Goal: Information Seeking & Learning: Check status

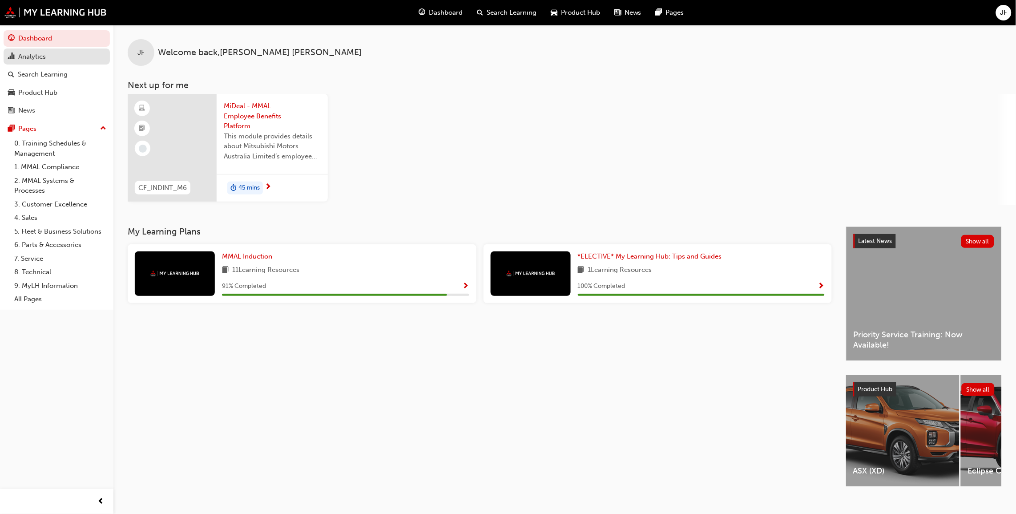
click at [38, 57] on div "Analytics" at bounding box center [32, 57] width 28 height 10
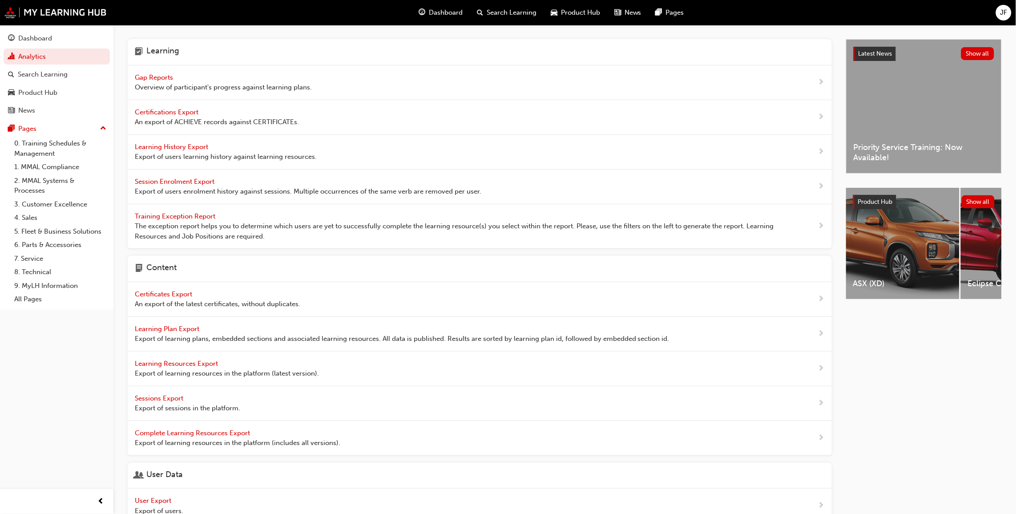
click at [151, 74] on span "Gap Reports" at bounding box center [155, 77] width 40 height 8
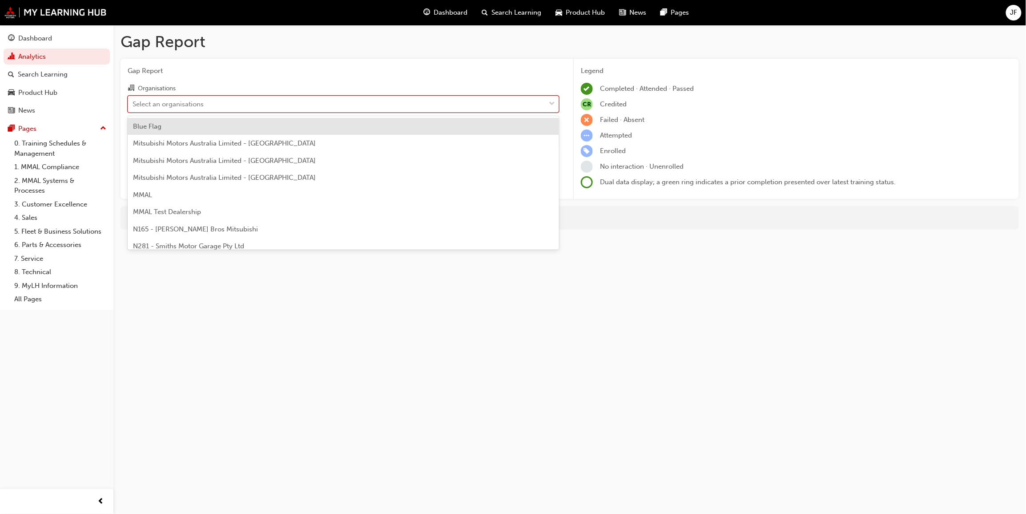
click at [554, 104] on span "down-icon" at bounding box center [552, 104] width 6 height 12
click at [133, 104] on input "Organisations option Blue Flag focused, 1 of 202. 202 results available. Use Up…" at bounding box center [132, 104] width 1 height 8
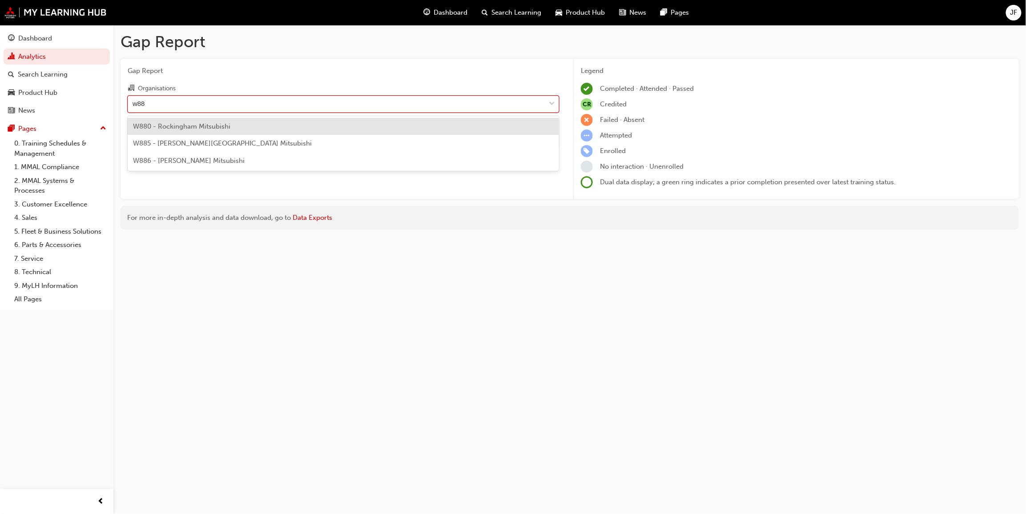
type input "w886"
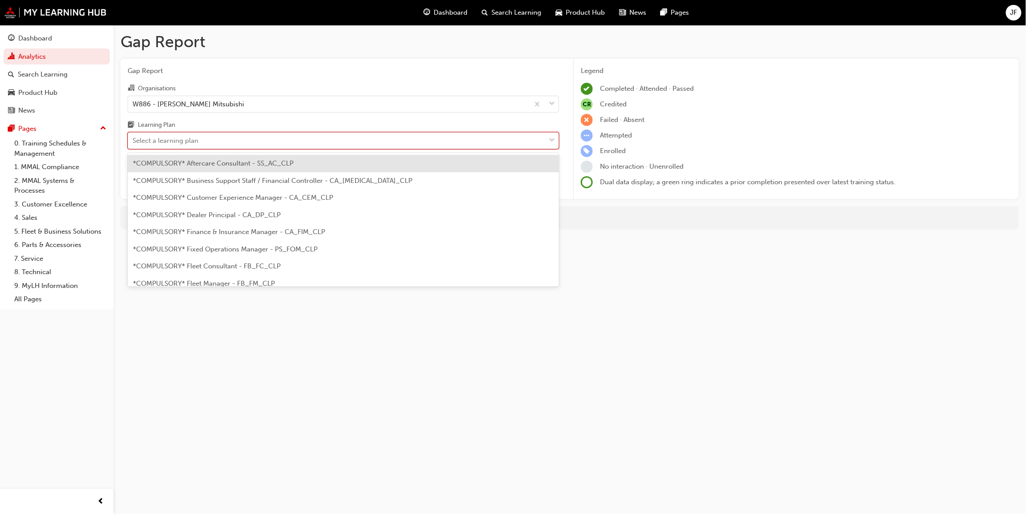
click at [159, 140] on div "Select a learning plan" at bounding box center [165, 141] width 66 height 10
click at [133, 140] on input "Learning Plan option *COMPULSORY* Aftercare Consultant - SS_AC_CLP focused, 1 o…" at bounding box center [132, 141] width 1 height 8
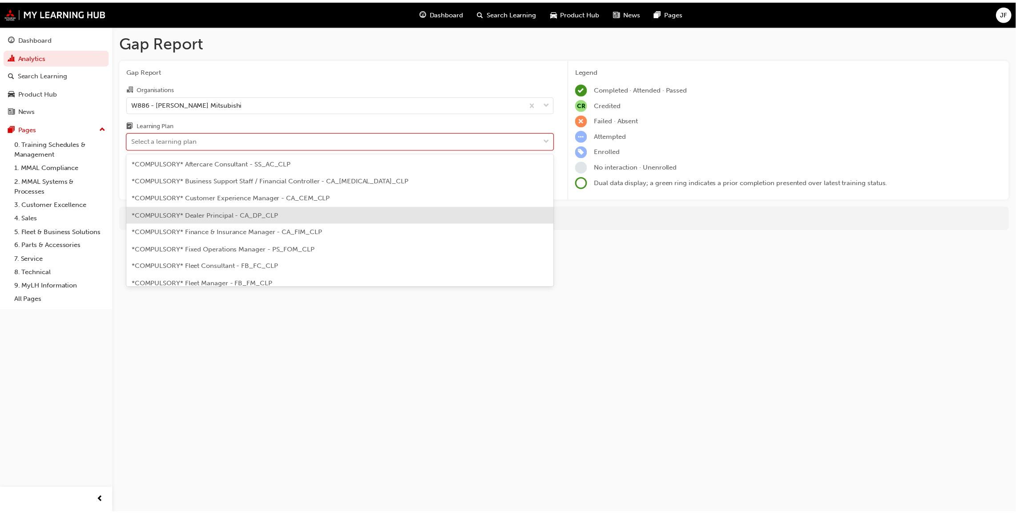
scroll to position [200, 0]
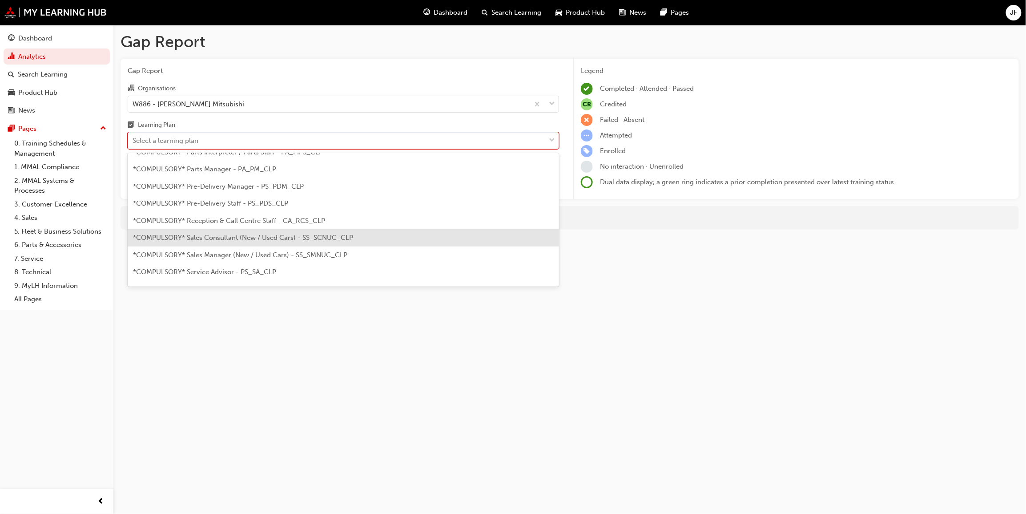
click at [209, 233] on span "*COMPULSORY* Sales Consultant (New / Used Cars) - SS_SCNUC_CLP" at bounding box center [243, 237] width 220 height 8
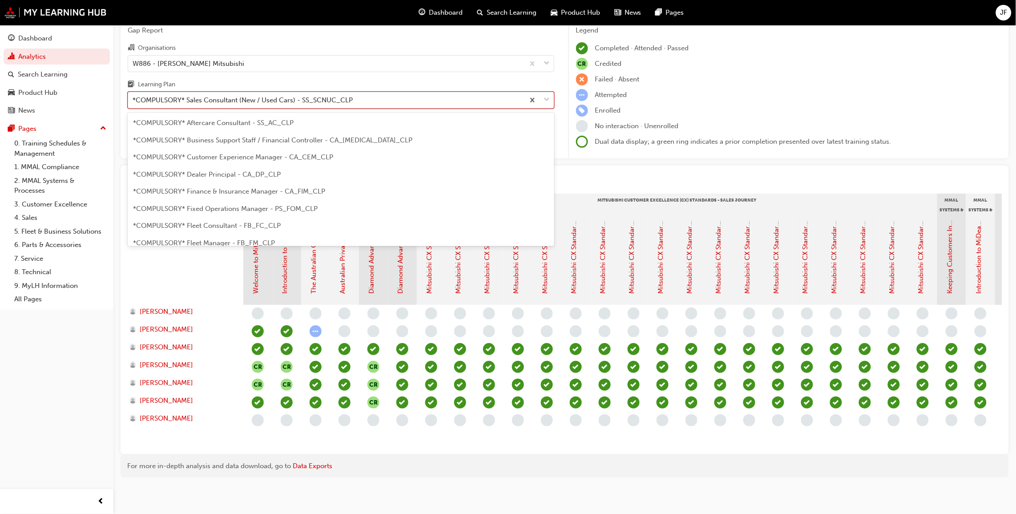
click at [549, 94] on span "down-icon" at bounding box center [547, 100] width 6 height 12
click at [133, 96] on input "Learning Plan option *COMPULSORY* Sales Consultant (New / Used Cars) - SS_SCNUC…" at bounding box center [132, 100] width 1 height 8
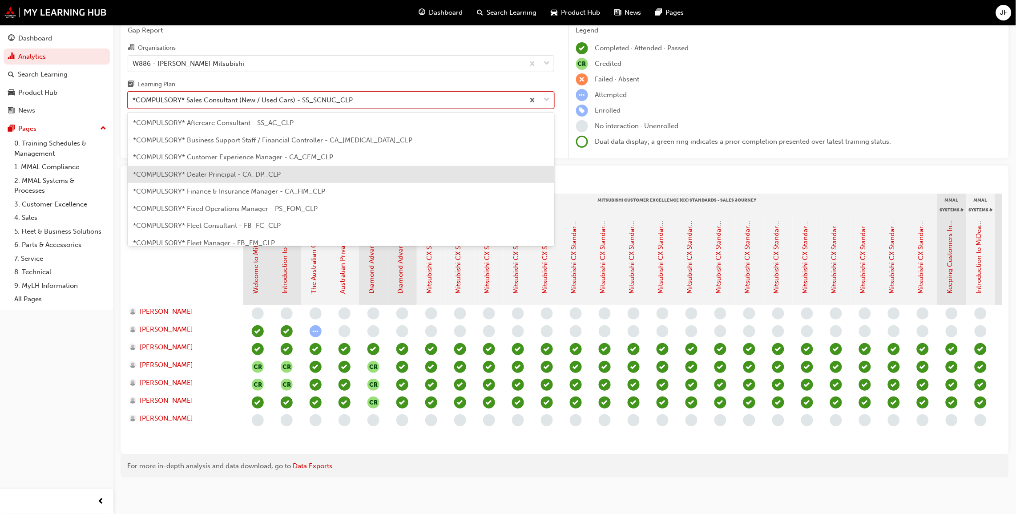
click at [234, 170] on span "*COMPULSORY* Dealer Principal - CA_DP_CLP" at bounding box center [207, 174] width 148 height 8
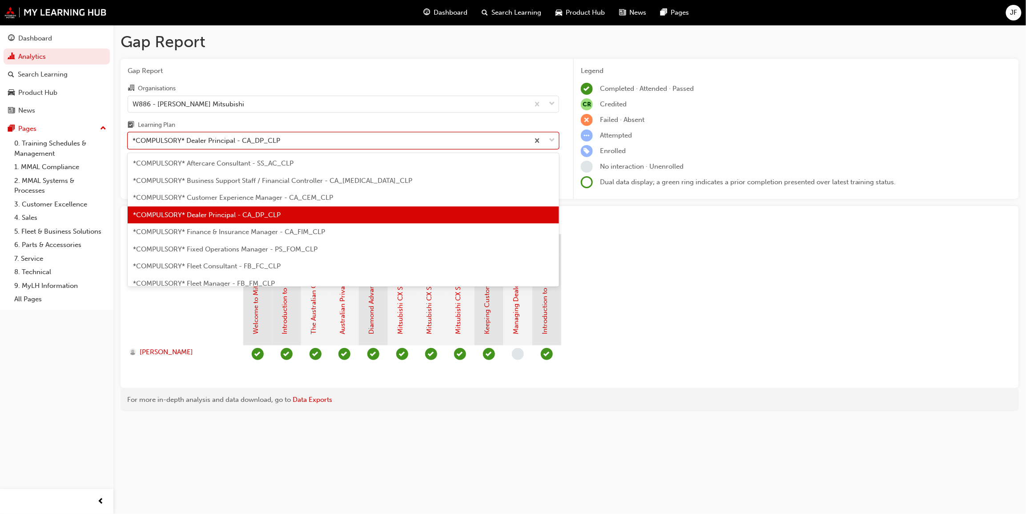
click at [553, 137] on span "down-icon" at bounding box center [552, 141] width 6 height 12
click at [133, 137] on input "Learning Plan option *COMPULSORY* Dealer Principal - CA_DP_CLP, selected. optio…" at bounding box center [132, 141] width 1 height 8
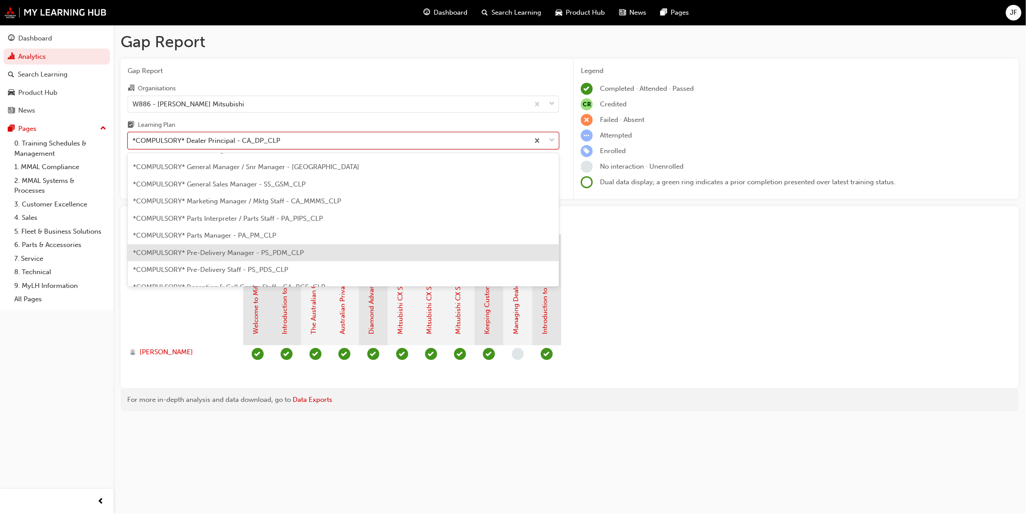
scroll to position [200, 0]
click at [225, 254] on span "*COMPULSORY* Sales Manager (New / Used Cars) - SS_SMNUC_CLP" at bounding box center [240, 255] width 214 height 8
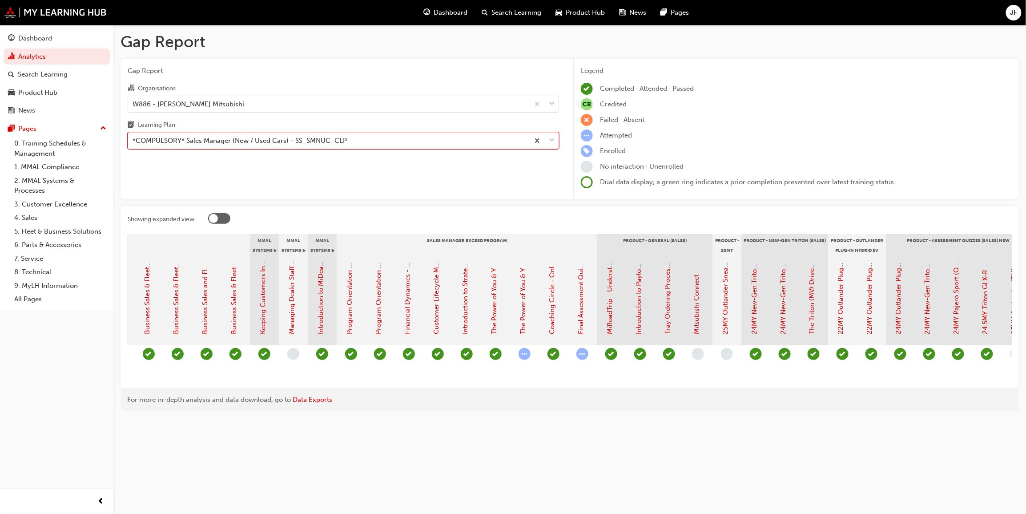
scroll to position [0, 1081]
